Goal: Task Accomplishment & Management: Manage account settings

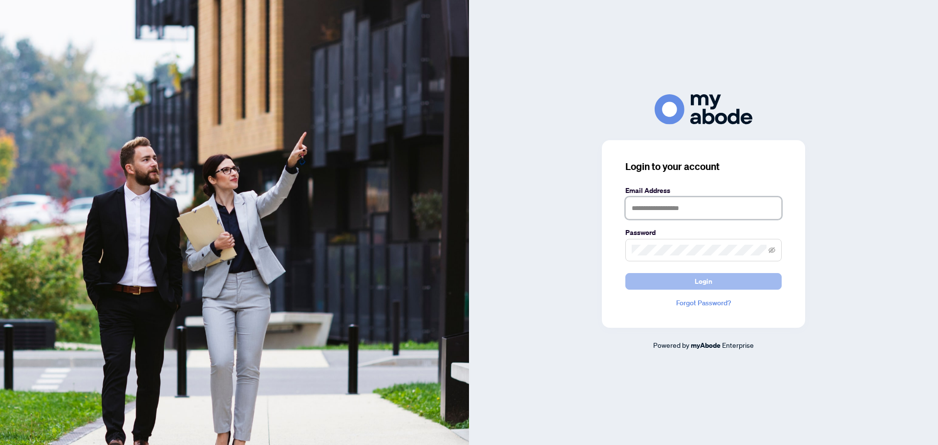
type input "**********"
click at [678, 286] on button "Login" at bounding box center [703, 281] width 156 height 17
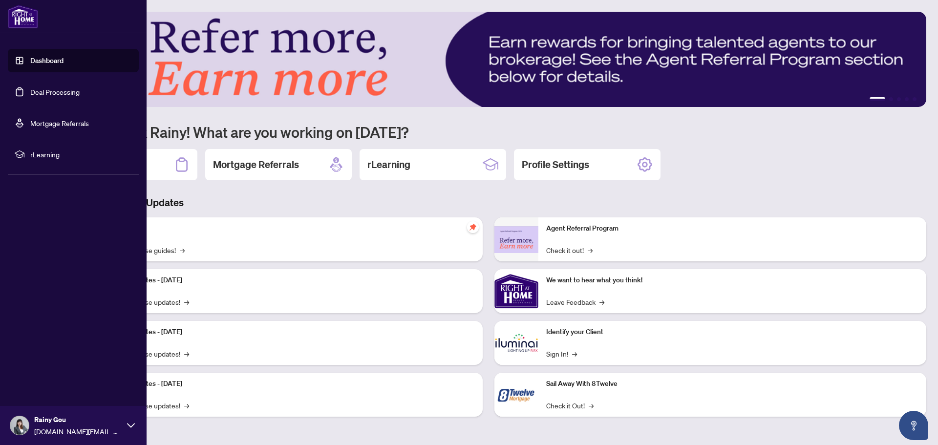
click at [30, 93] on link "Deal Processing" at bounding box center [54, 91] width 49 height 9
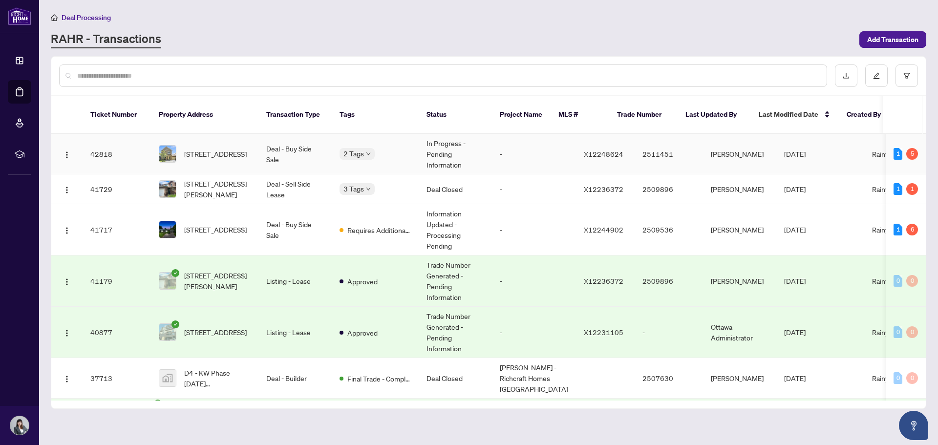
click at [115, 146] on td "42818" at bounding box center [117, 154] width 68 height 41
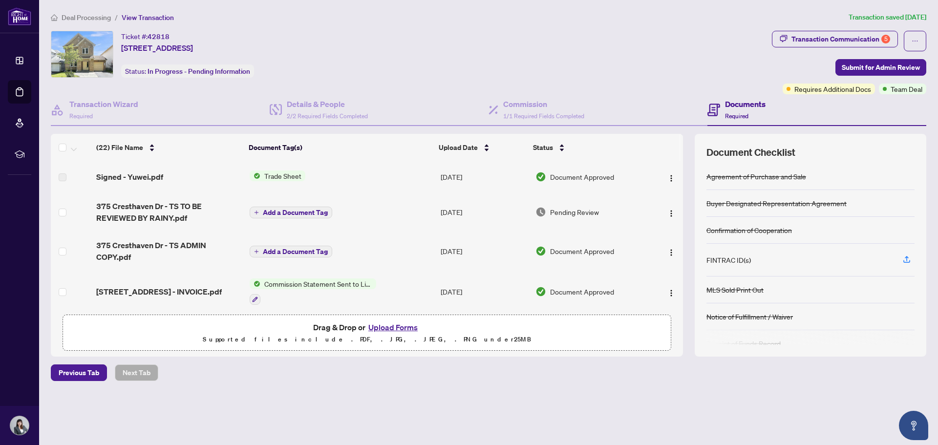
click at [205, 394] on div "Deal Processing / View Transaction Transaction saved [DATE] Ticket #: 42818 [ST…" at bounding box center [488, 213] width 883 height 403
click at [391, 326] on button "Upload Forms" at bounding box center [392, 327] width 55 height 13
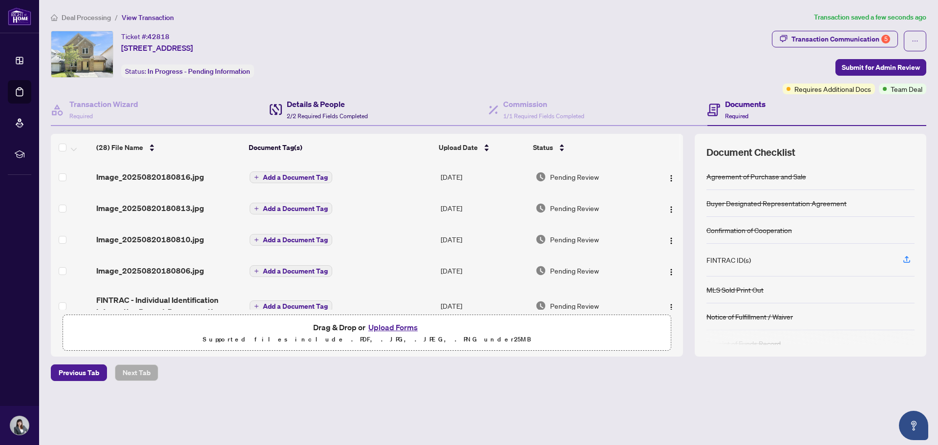
click at [307, 114] on span "2/2 Required Fields Completed" at bounding box center [327, 115] width 81 height 7
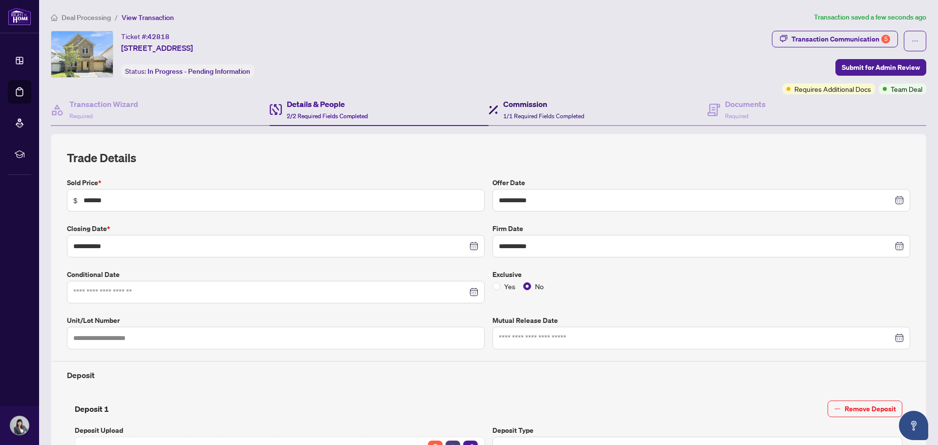
click at [527, 108] on h4 "Commission" at bounding box center [543, 104] width 81 height 12
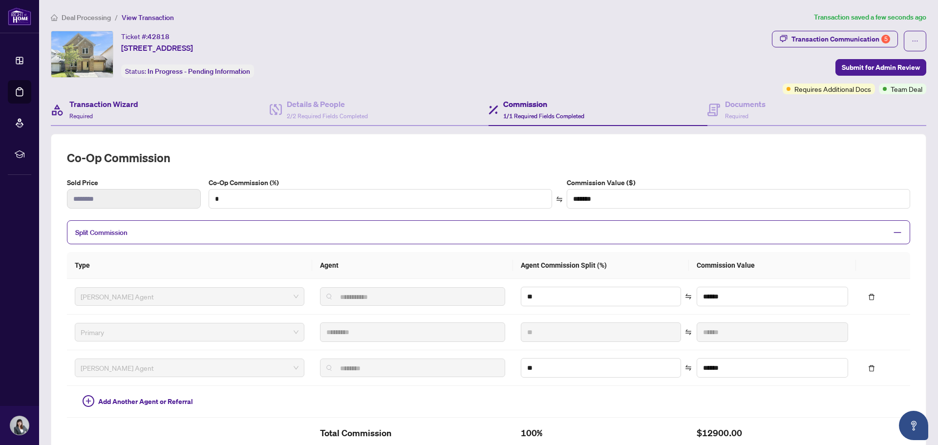
click at [153, 119] on div "Transaction Wizard Required" at bounding box center [160, 110] width 219 height 32
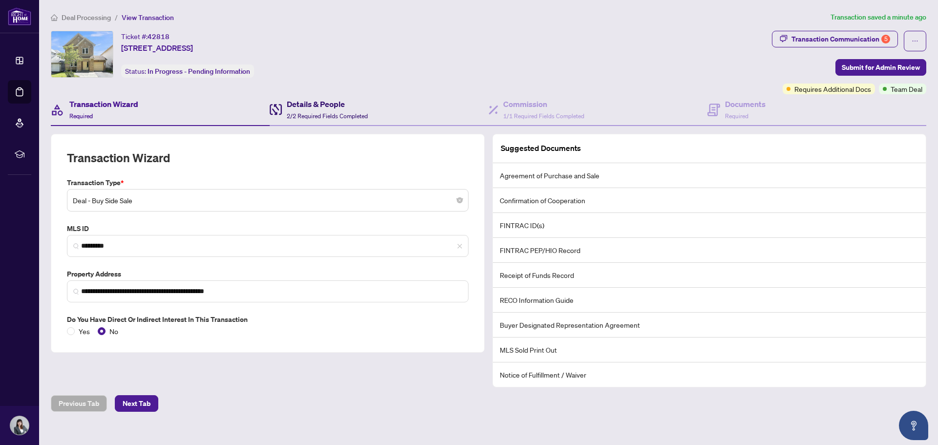
click at [283, 112] on div "Details & People 2/2 Required Fields Completed" at bounding box center [319, 109] width 98 height 23
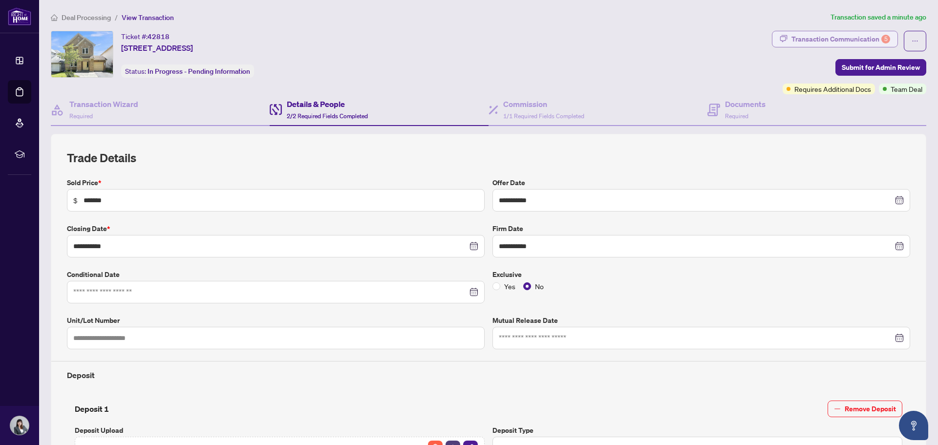
click at [862, 39] on div "Transaction Communication 5" at bounding box center [840, 39] width 99 height 16
type textarea "**********"
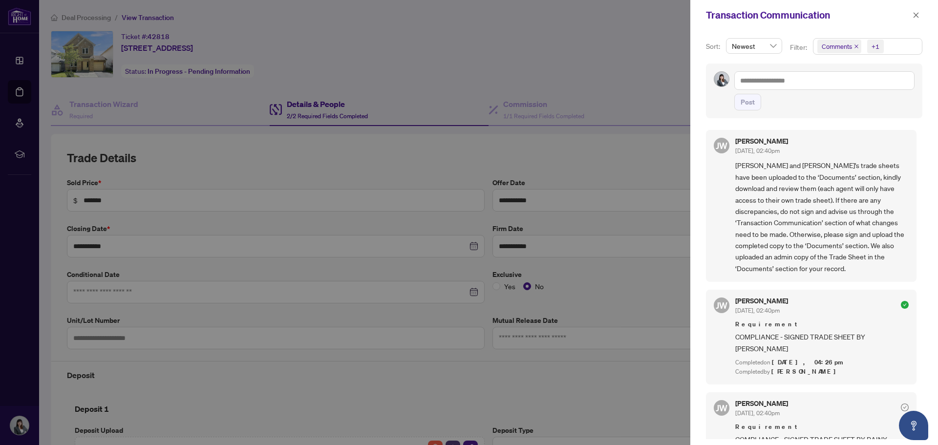
click at [316, 175] on div at bounding box center [469, 222] width 938 height 445
click at [324, 170] on div at bounding box center [469, 222] width 938 height 445
click at [623, 96] on div at bounding box center [469, 222] width 938 height 445
click at [914, 21] on span "button" at bounding box center [915, 15] width 7 height 16
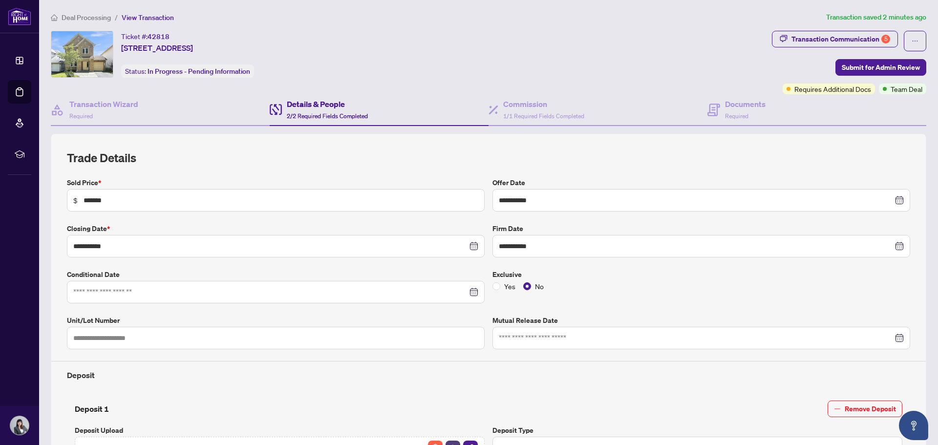
drag, startPoint x: 509, startPoint y: 85, endPoint x: 572, endPoint y: 20, distance: 90.5
click at [527, 55] on div "Ticket #: 42818 [STREET_ADDRESS] Status: In Progress - Pending Information" at bounding box center [409, 62] width 721 height 63
